Goal: Task Accomplishment & Management: Complete application form

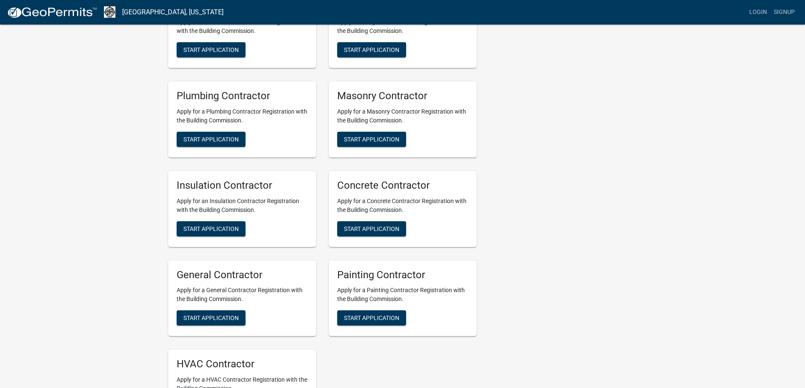
scroll to position [338, 0]
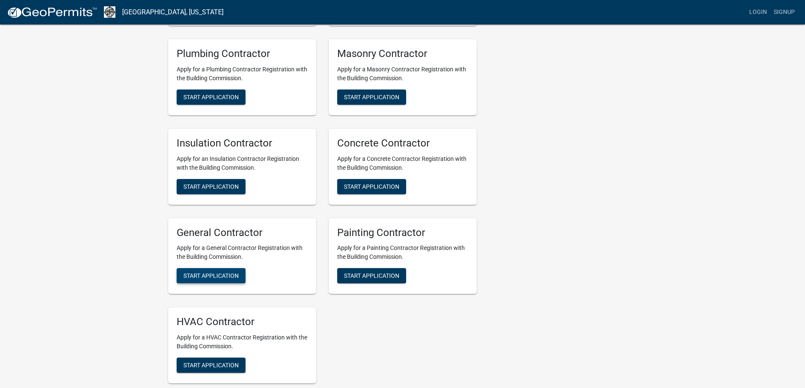
click at [230, 273] on span "Start Application" at bounding box center [210, 276] width 55 height 7
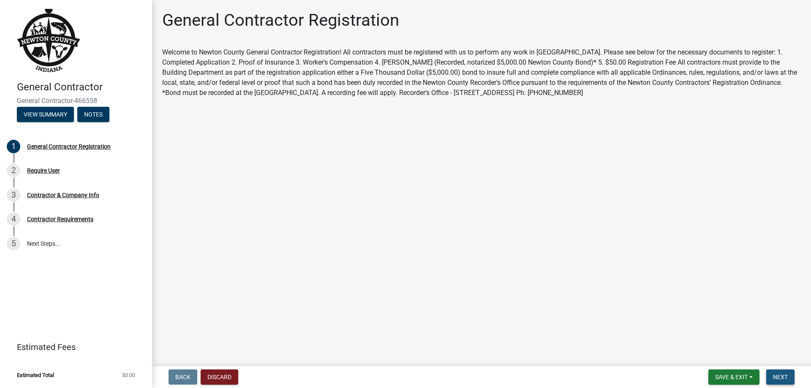
click at [781, 374] on span "Next" at bounding box center [780, 377] width 15 height 7
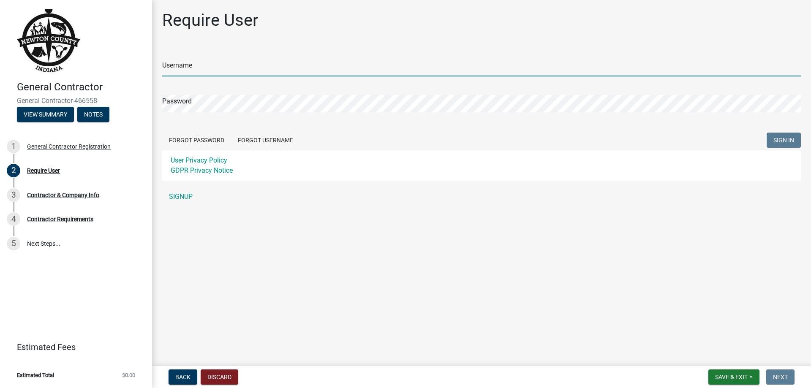
type input "mrevans"
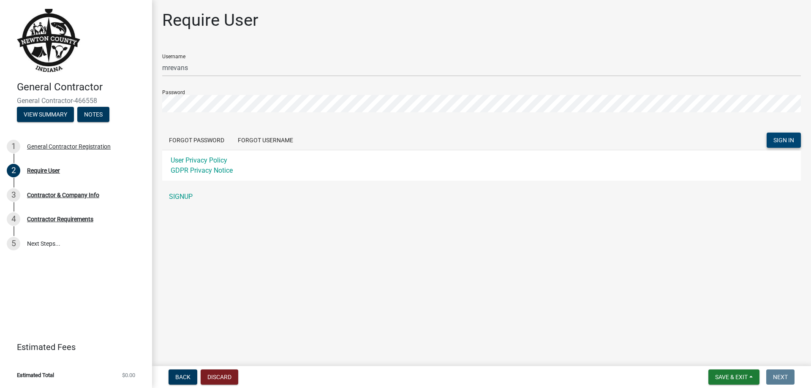
click at [789, 139] on span "SIGN IN" at bounding box center [784, 140] width 21 height 7
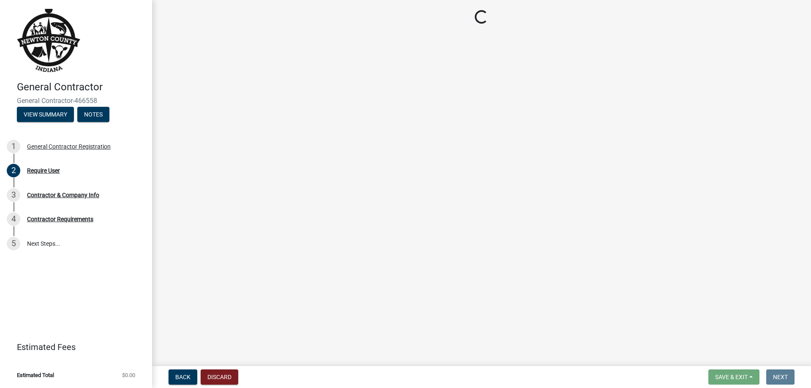
select select "[US_STATE]"
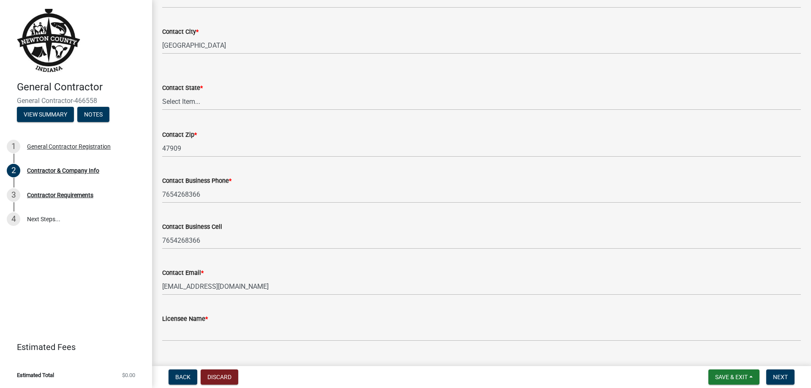
scroll to position [281, 0]
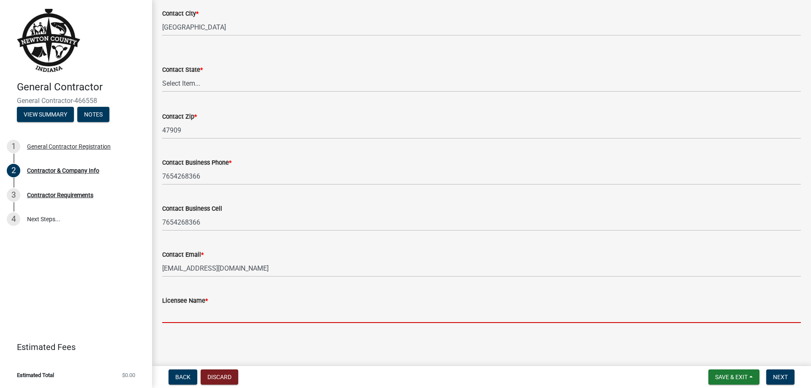
click at [206, 315] on input "Licensee Name *" at bounding box center [481, 314] width 639 height 17
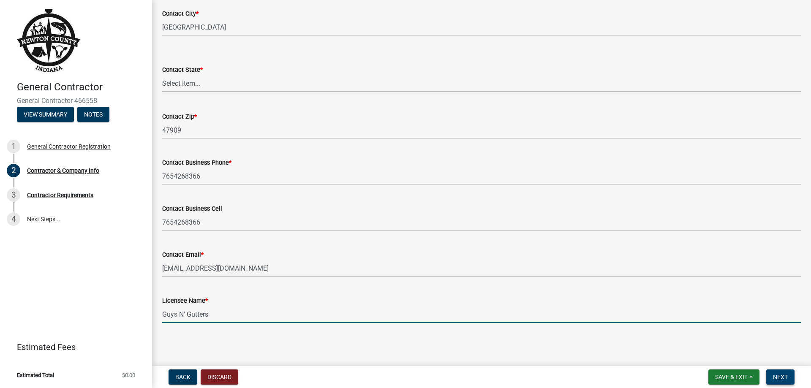
type input "Guys N' Gutters"
click at [774, 377] on span "Next" at bounding box center [780, 377] width 15 height 7
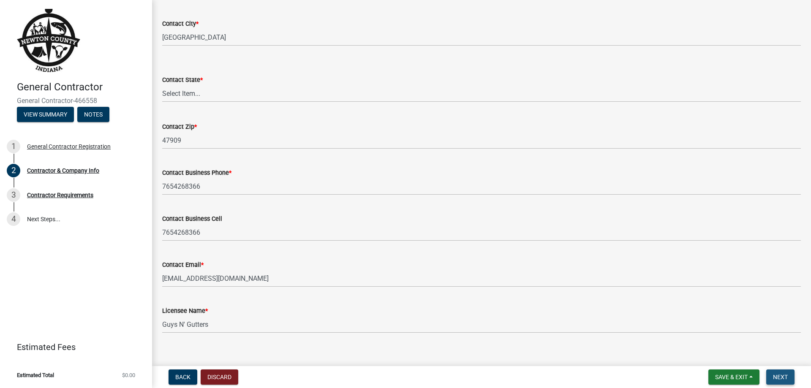
scroll to position [291, 0]
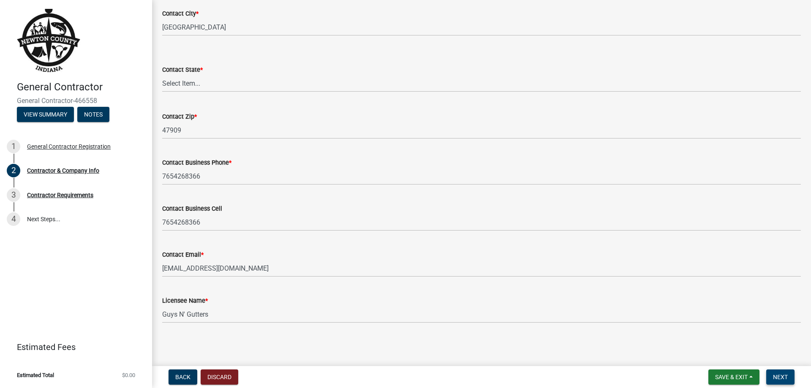
click at [781, 373] on button "Next" at bounding box center [781, 377] width 28 height 15
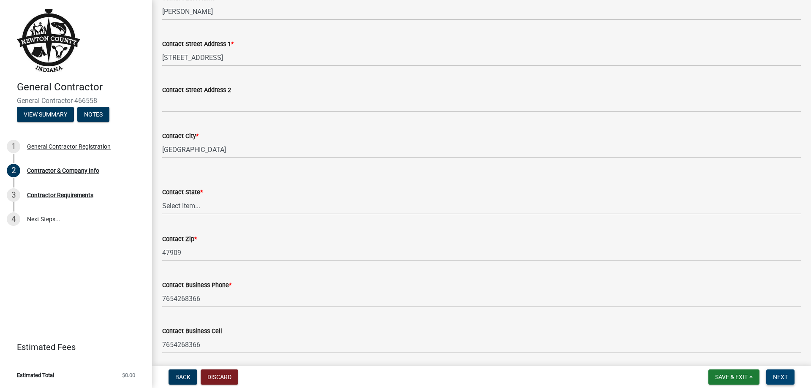
scroll to position [38, 0]
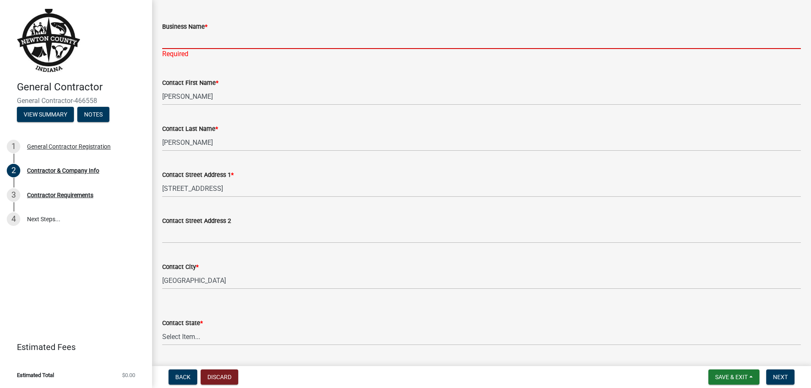
click at [208, 41] on input "Business Name *" at bounding box center [481, 40] width 639 height 17
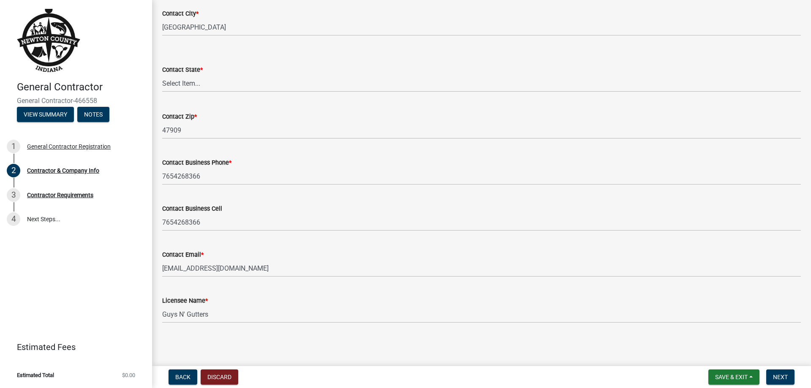
type input "Guys N' Gutters"
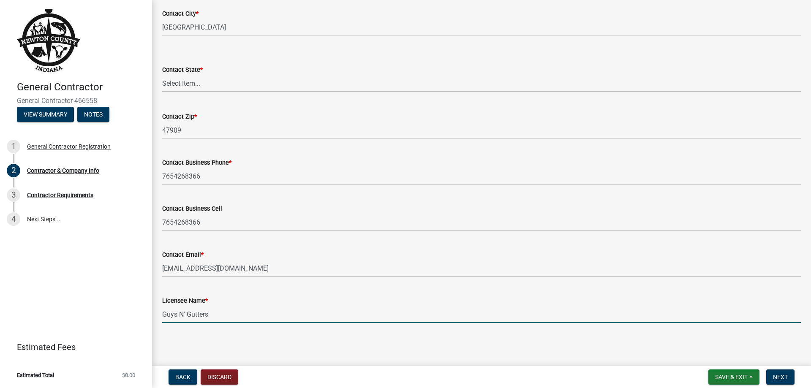
scroll to position [281, 0]
drag, startPoint x: 165, startPoint y: 316, endPoint x: 114, endPoint y: 316, distance: 51.1
click at [114, 316] on div "General Contractor General Contractor-466558 View Summary Notes 1 General Contr…" at bounding box center [405, 194] width 811 height 388
type input "[PERSON_NAME]"
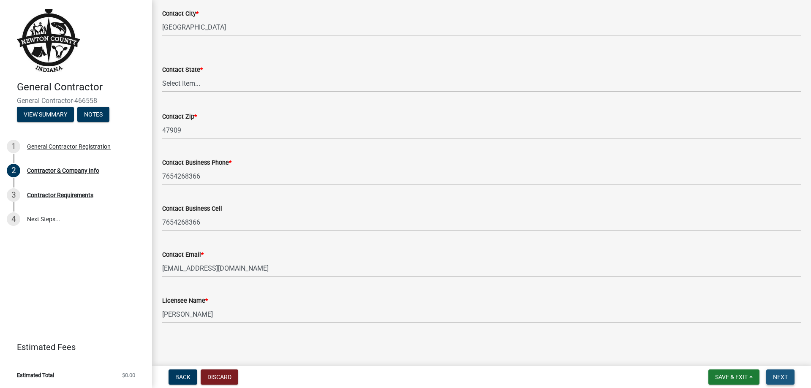
click at [792, 379] on button "Next" at bounding box center [781, 377] width 28 height 15
